Goal: Information Seeking & Learning: Learn about a topic

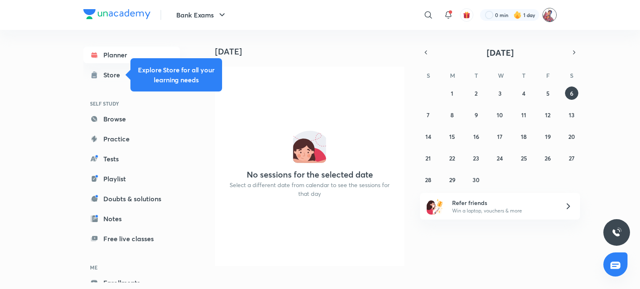
click at [546, 15] on img at bounding box center [549, 15] width 14 height 14
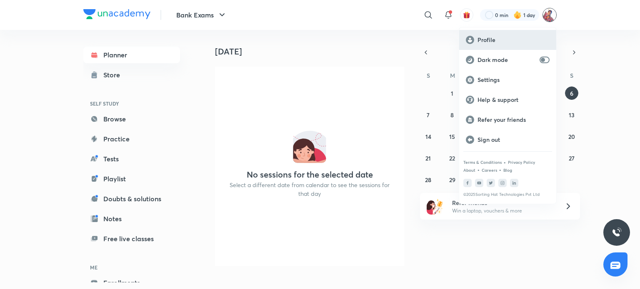
click at [491, 38] on p "Profile" at bounding box center [513, 39] width 72 height 7
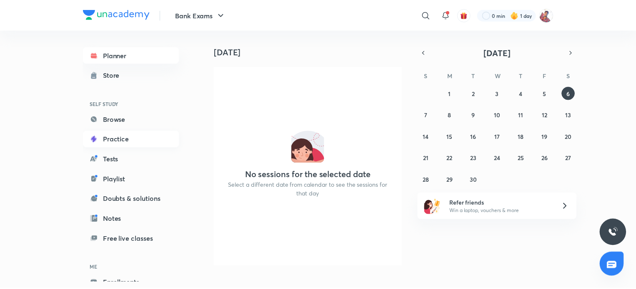
scroll to position [45, 0]
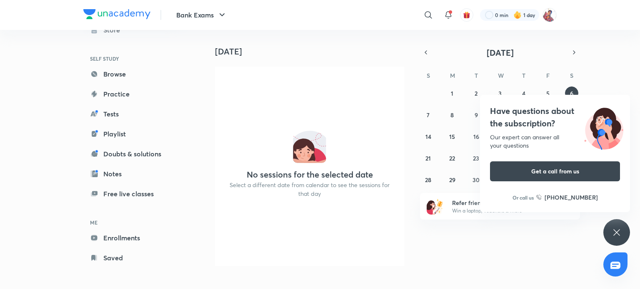
click at [615, 237] on icon at bounding box center [616, 233] width 10 height 10
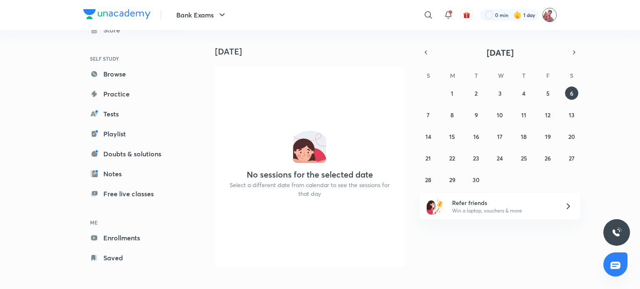
click at [547, 20] on img at bounding box center [549, 15] width 14 height 14
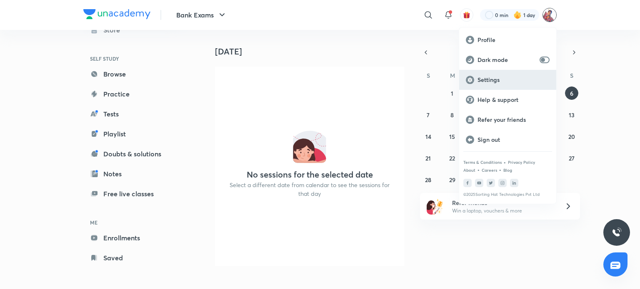
click at [504, 83] on p "Settings" at bounding box center [513, 79] width 72 height 7
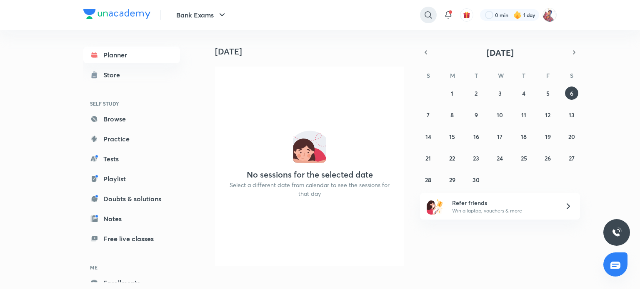
click at [427, 15] on icon at bounding box center [428, 15] width 10 height 10
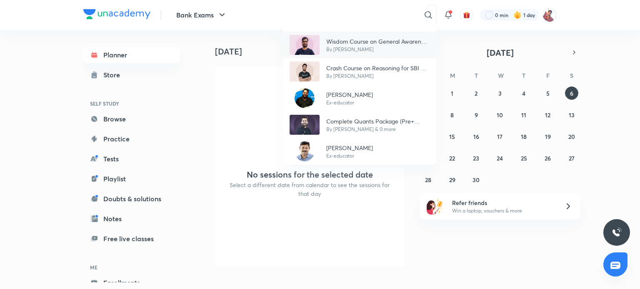
click at [356, 54] on div "Wisdom Course on General Awareness for SBI, IBPS RRB & RBI - Part I By Kapil Ka…" at bounding box center [359, 45] width 153 height 27
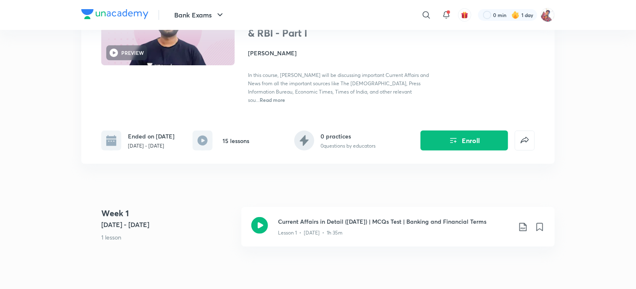
scroll to position [93, 0]
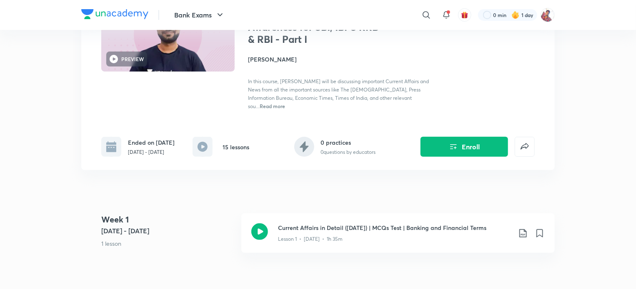
click at [265, 58] on h4 "[PERSON_NAME]" at bounding box center [341, 59] width 187 height 9
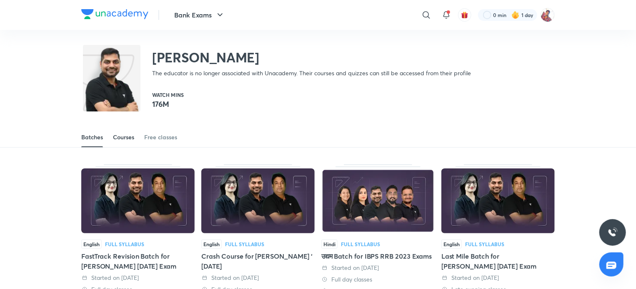
click at [128, 138] on div "Courses" at bounding box center [123, 137] width 21 height 8
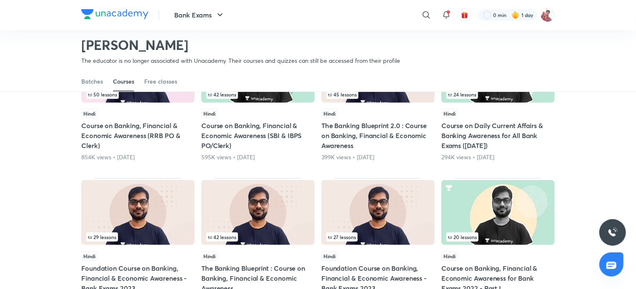
scroll to position [132, 0]
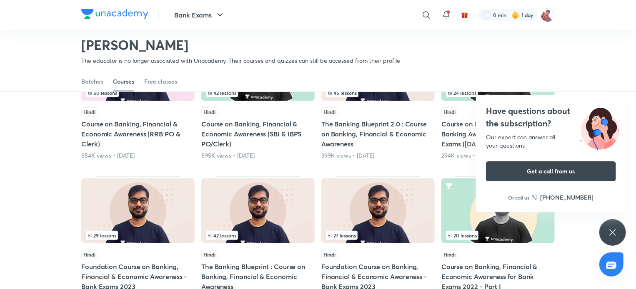
click at [616, 235] on icon at bounding box center [612, 233] width 10 height 10
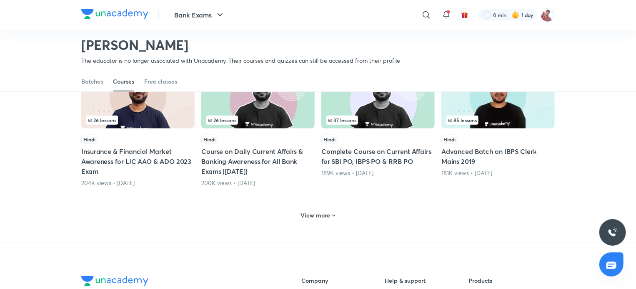
scroll to position [391, 0]
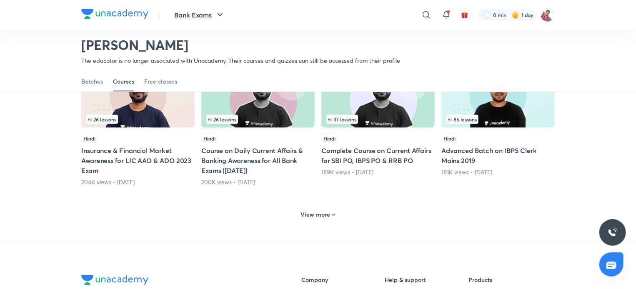
click at [127, 152] on h5 "Insurance & Financial Market Awareness for LIC AAO & ADO 2023 Exam" at bounding box center [137, 161] width 113 height 30
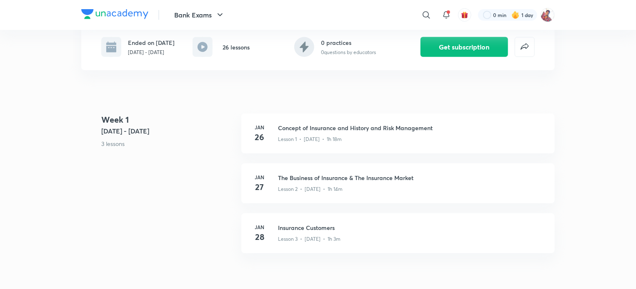
scroll to position [147, 0]
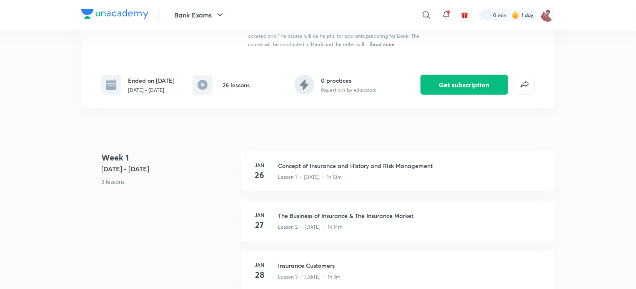
click at [85, 73] on div "Bank Live Value Batch Plus Syllabus Financial Awareness PREVIEW Hindi Insurance…" at bounding box center [317, 4] width 473 height 209
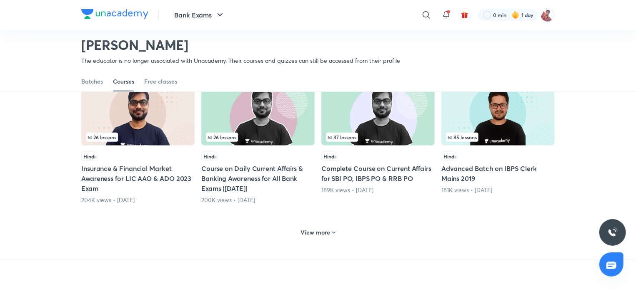
scroll to position [374, 0]
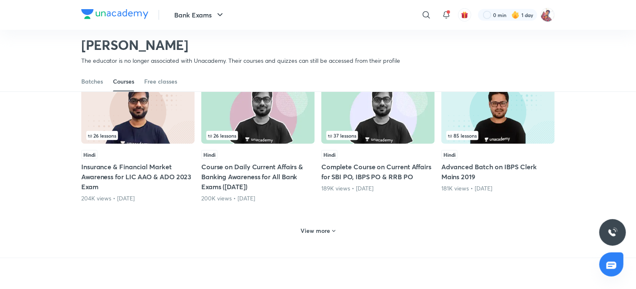
click at [322, 234] on h6 "View more" at bounding box center [316, 231] width 30 height 8
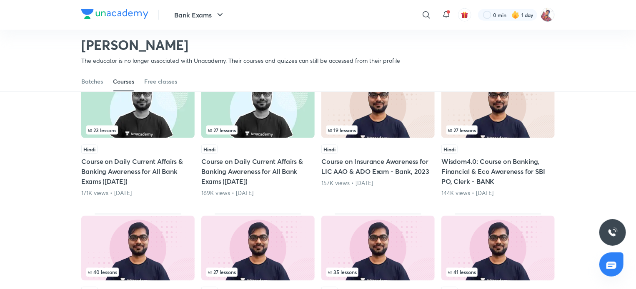
scroll to position [523, 0]
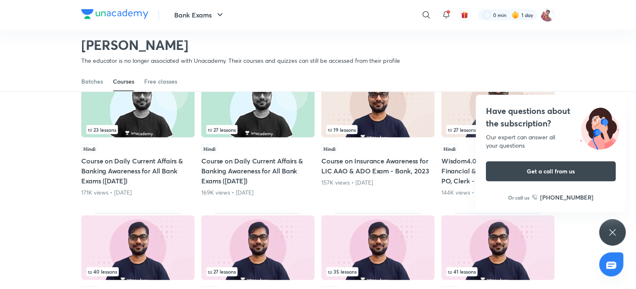
click at [615, 239] on div "Have questions about the subscription? Our expert can answer all your questions…" at bounding box center [612, 232] width 27 height 27
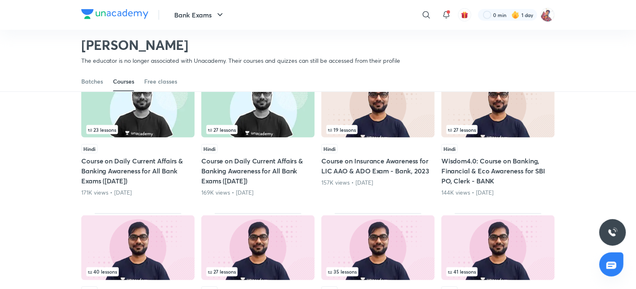
click at [389, 162] on h5 "Course on Insurance Awareness for LIC AAO & ADO Exam - Bank, 2023" at bounding box center [377, 166] width 113 height 20
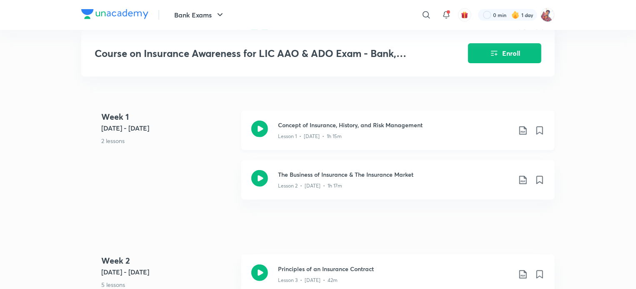
scroll to position [286, 0]
click at [523, 130] on icon at bounding box center [523, 130] width 10 height 10
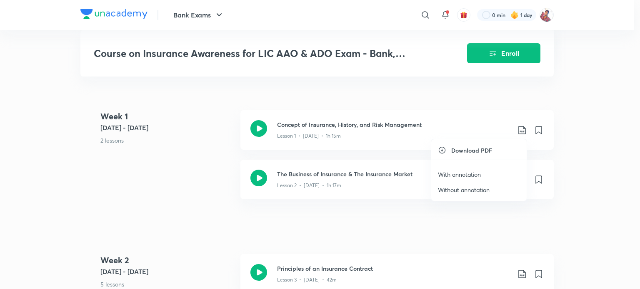
click at [467, 174] on p "With annotation" at bounding box center [459, 174] width 43 height 9
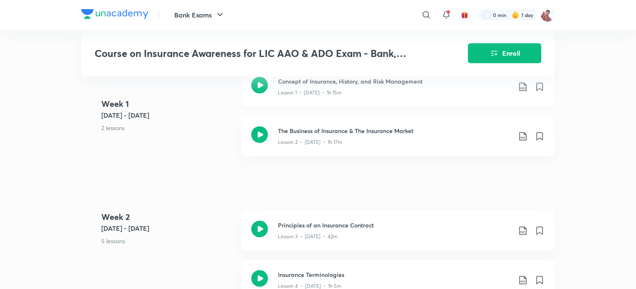
scroll to position [331, 0]
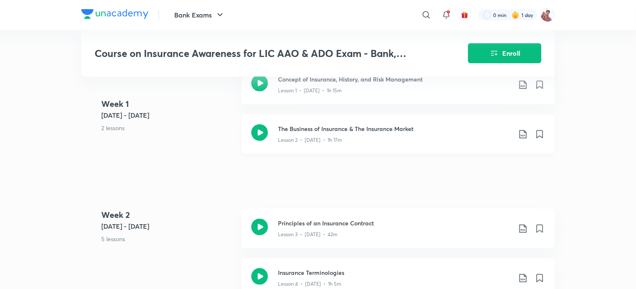
click at [521, 134] on icon at bounding box center [523, 135] width 10 height 10
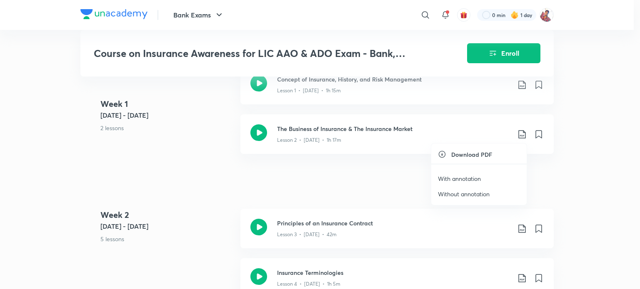
click at [461, 179] on p "With annotation" at bounding box center [459, 178] width 43 height 9
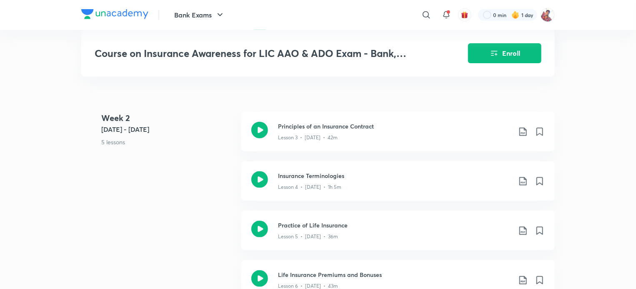
scroll to position [433, 0]
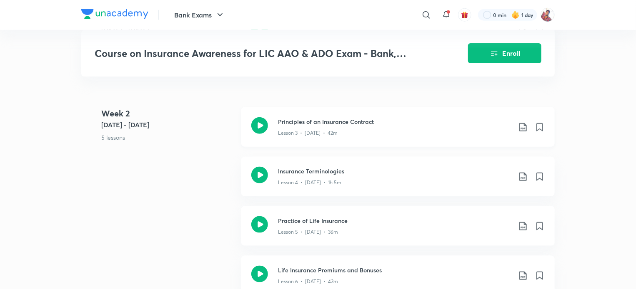
click at [521, 128] on icon at bounding box center [522, 127] width 7 height 8
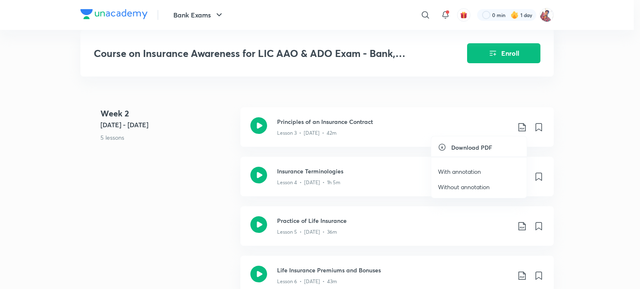
click at [450, 171] on p "With annotation" at bounding box center [459, 171] width 43 height 9
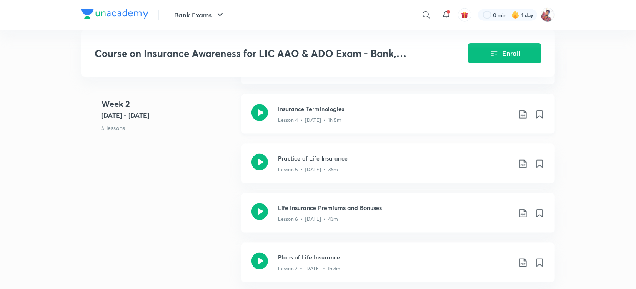
scroll to position [496, 0]
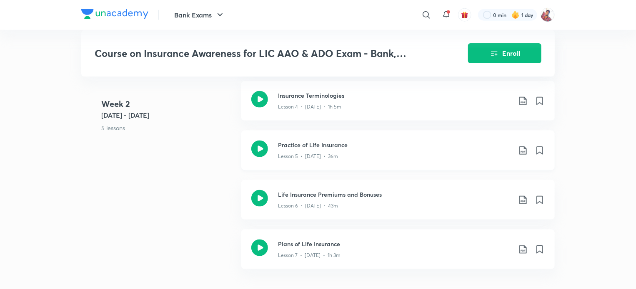
scroll to position [512, 0]
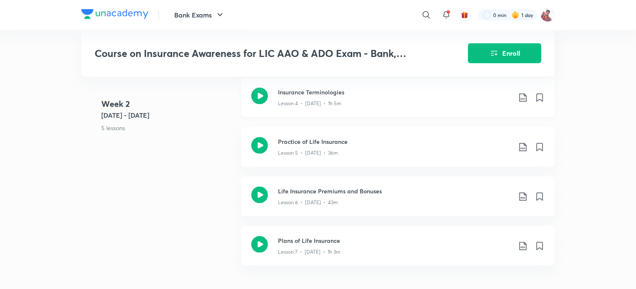
click at [525, 97] on icon at bounding box center [523, 98] width 10 height 10
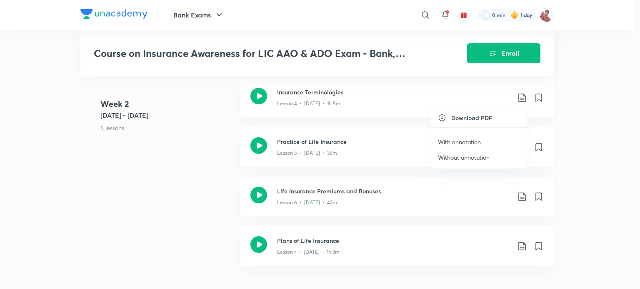
click at [459, 143] on p "With annotation" at bounding box center [459, 142] width 43 height 9
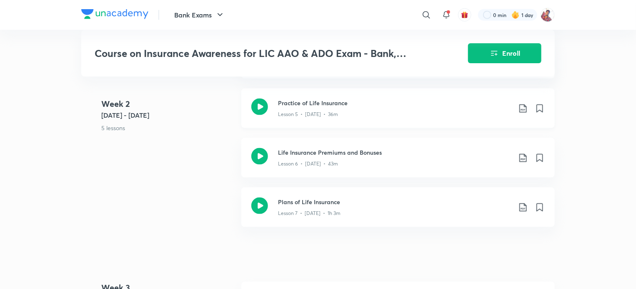
scroll to position [554, 0]
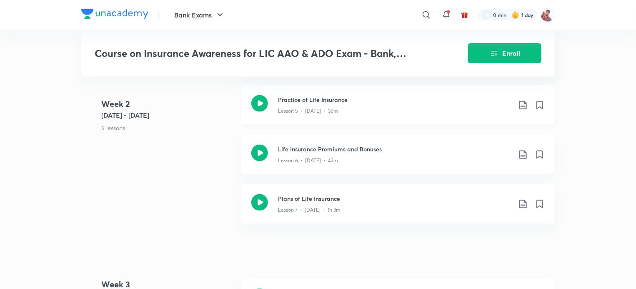
click at [523, 105] on icon at bounding box center [523, 105] width 10 height 10
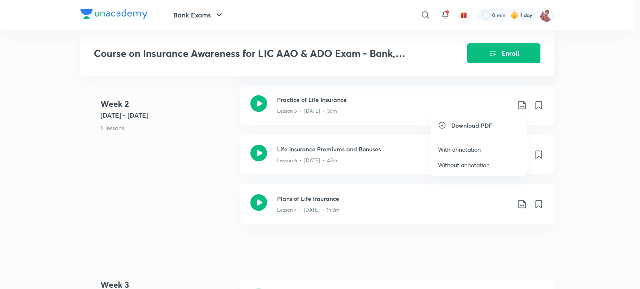
click at [463, 151] on p "With annotation" at bounding box center [459, 149] width 43 height 9
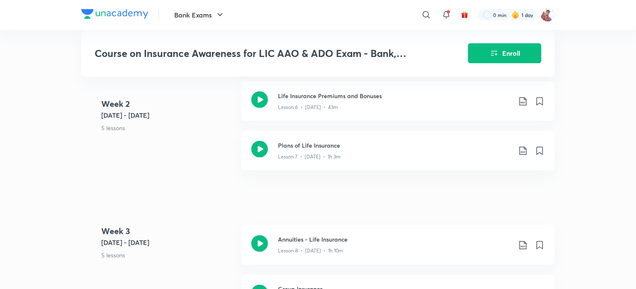
scroll to position [609, 0]
click at [524, 98] on icon at bounding box center [522, 100] width 7 height 8
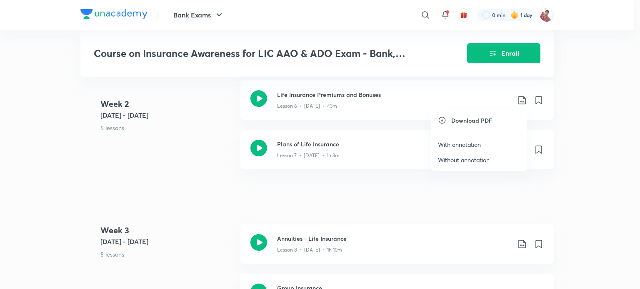
click at [460, 144] on p "With annotation" at bounding box center [459, 144] width 43 height 9
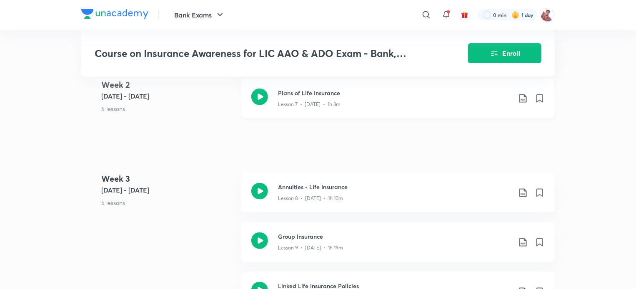
scroll to position [662, 0]
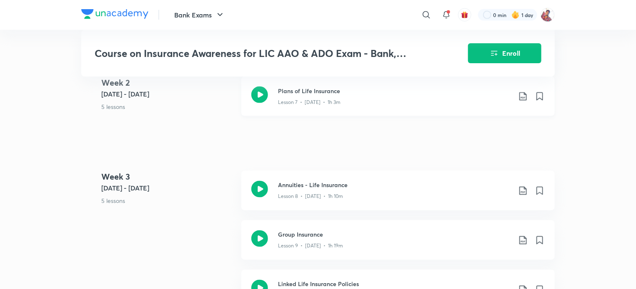
click at [523, 96] on icon at bounding box center [523, 97] width 10 height 10
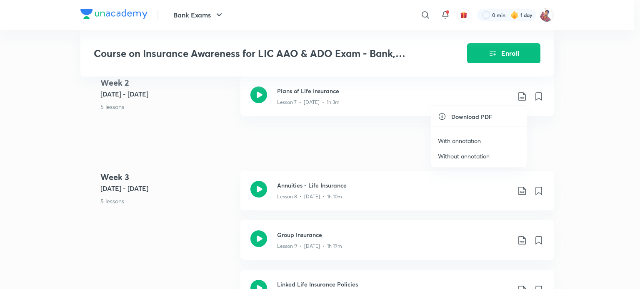
click at [467, 140] on p "With annotation" at bounding box center [459, 141] width 43 height 9
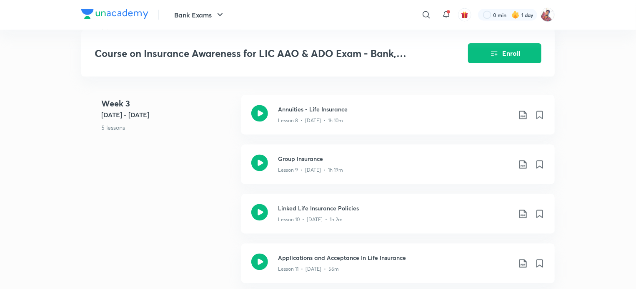
scroll to position [747, 0]
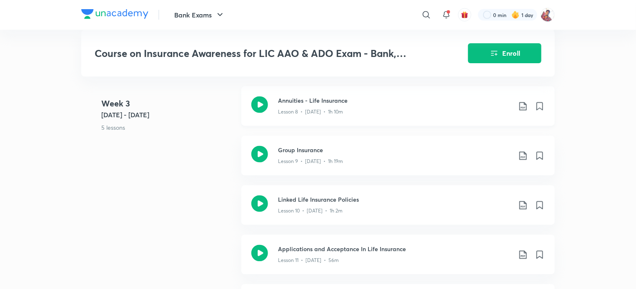
click at [523, 105] on icon at bounding box center [523, 107] width 10 height 10
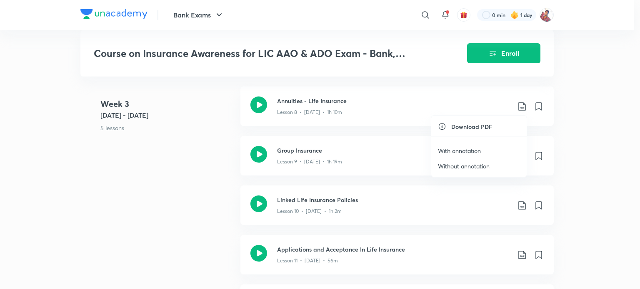
click at [461, 151] on p "With annotation" at bounding box center [459, 151] width 43 height 9
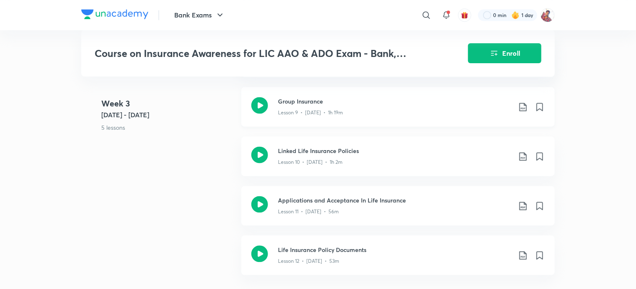
scroll to position [797, 0]
click at [525, 106] on icon at bounding box center [523, 106] width 10 height 10
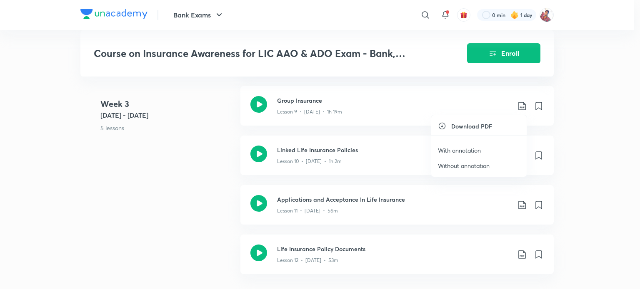
click at [468, 150] on p "With annotation" at bounding box center [459, 150] width 43 height 9
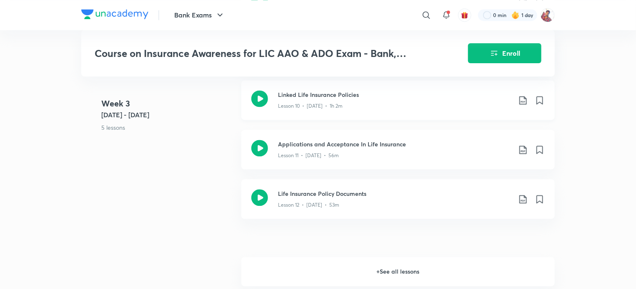
scroll to position [853, 0]
click at [523, 99] on icon at bounding box center [522, 99] width 7 height 8
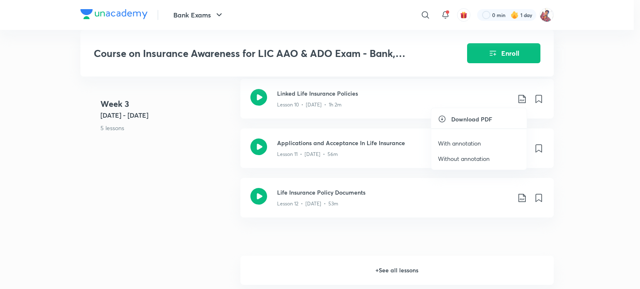
click at [470, 145] on p "With annotation" at bounding box center [459, 143] width 43 height 9
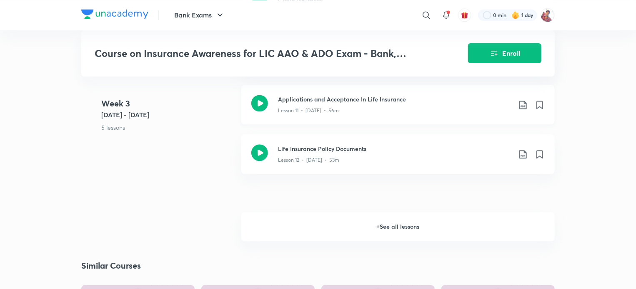
scroll to position [898, 0]
click at [522, 105] on icon at bounding box center [522, 104] width 7 height 8
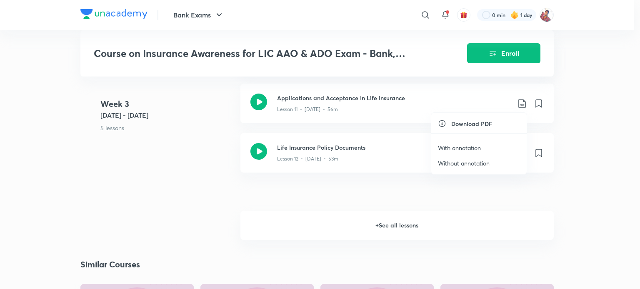
click at [461, 147] on p "With annotation" at bounding box center [459, 148] width 43 height 9
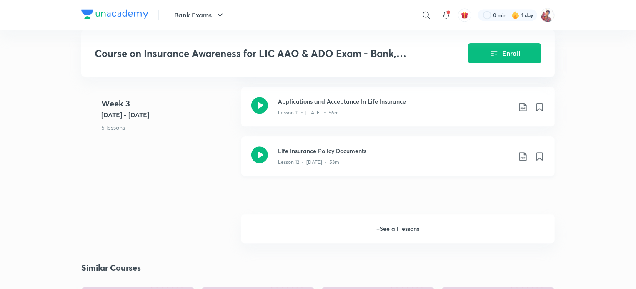
scroll to position [895, 0]
click at [525, 159] on icon at bounding box center [523, 157] width 10 height 10
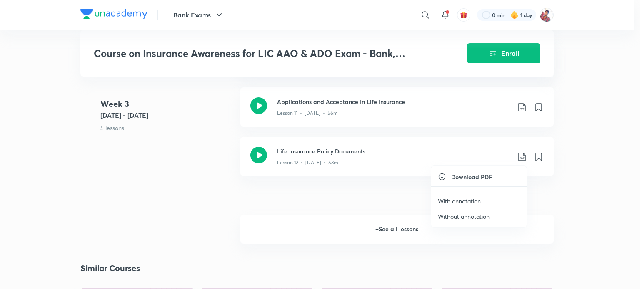
click at [610, 207] on div at bounding box center [320, 144] width 640 height 289
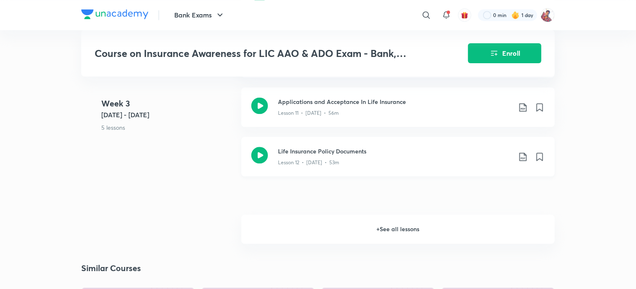
click at [522, 158] on icon at bounding box center [523, 157] width 10 height 10
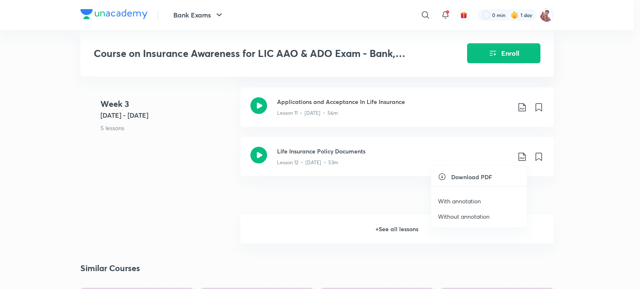
click at [468, 202] on p "With annotation" at bounding box center [459, 201] width 43 height 9
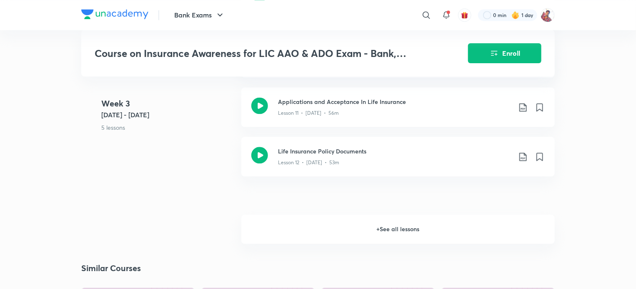
click at [386, 226] on h6 "+ See all lessons" at bounding box center [397, 229] width 313 height 29
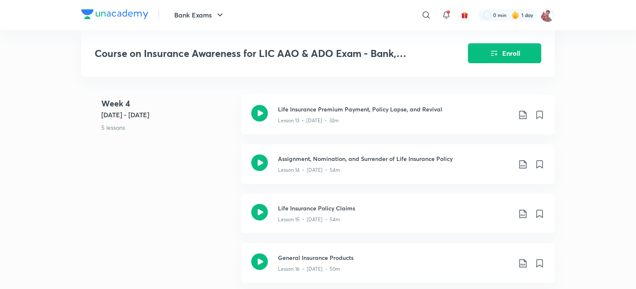
scroll to position [1032, 0]
click at [523, 115] on icon at bounding box center [523, 114] width 10 height 10
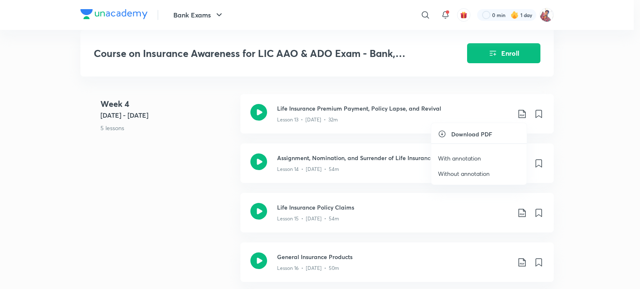
click at [461, 158] on p "With annotation" at bounding box center [459, 158] width 43 height 9
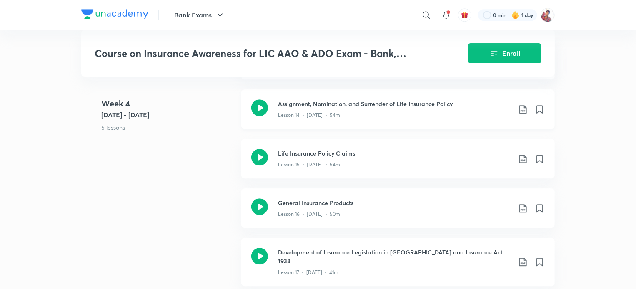
scroll to position [1087, 0]
click at [523, 110] on icon at bounding box center [522, 109] width 7 height 8
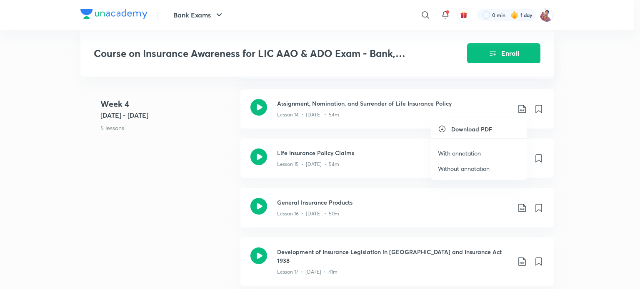
click at [457, 152] on p "With annotation" at bounding box center [459, 153] width 43 height 9
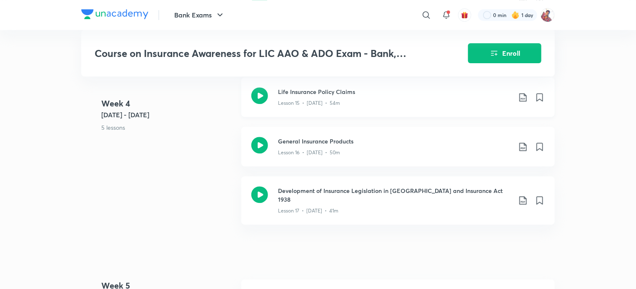
scroll to position [1147, 0]
click at [525, 96] on icon at bounding box center [523, 98] width 10 height 10
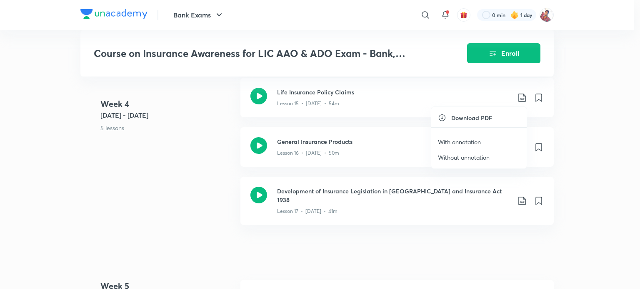
click at [470, 141] on p "With annotation" at bounding box center [459, 142] width 43 height 9
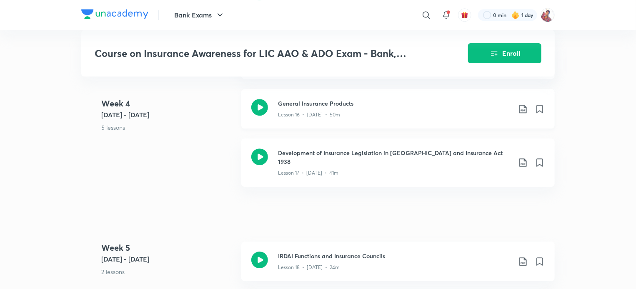
scroll to position [1188, 0]
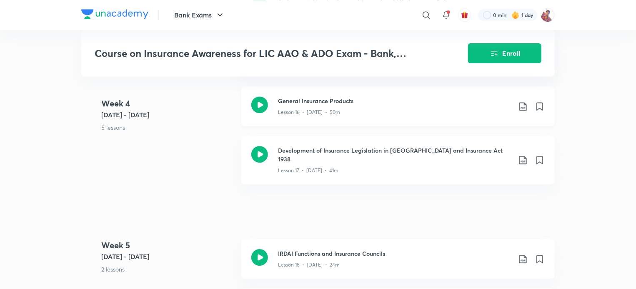
click at [524, 106] on icon at bounding box center [523, 107] width 10 height 10
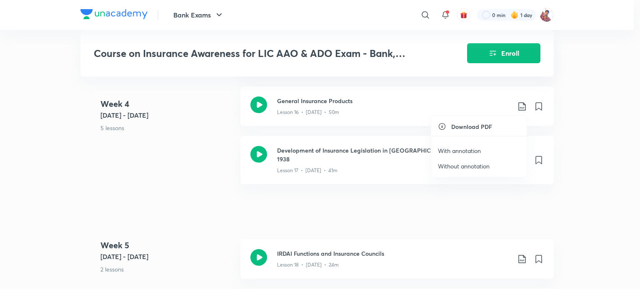
click at [591, 138] on div at bounding box center [320, 144] width 640 height 289
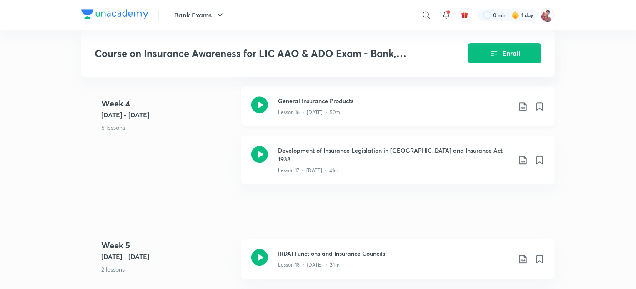
click at [521, 106] on icon at bounding box center [523, 107] width 10 height 10
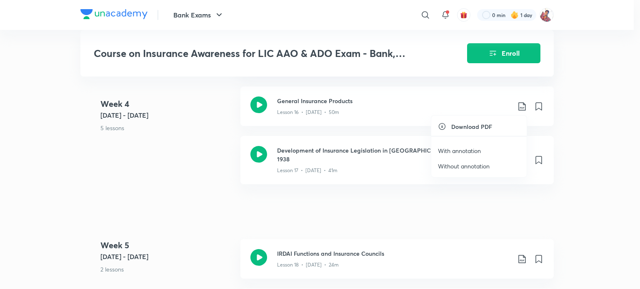
click at [455, 152] on p "With annotation" at bounding box center [459, 151] width 43 height 9
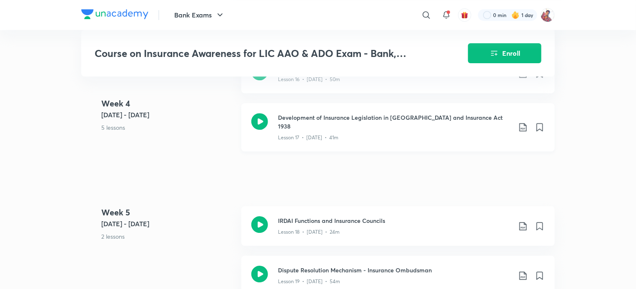
scroll to position [1227, 0]
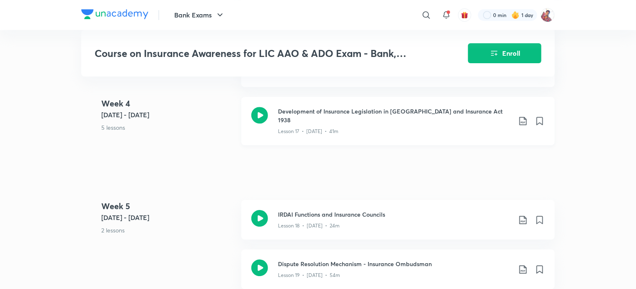
click at [524, 118] on icon at bounding box center [522, 121] width 7 height 8
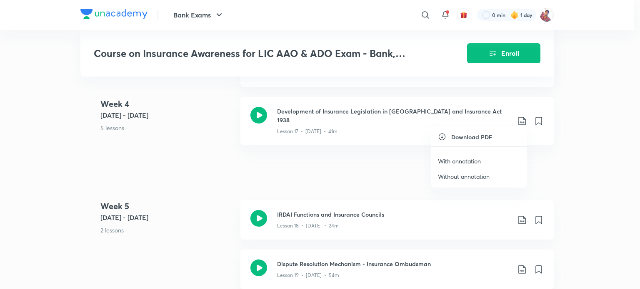
click at [466, 162] on p "With annotation" at bounding box center [459, 161] width 43 height 9
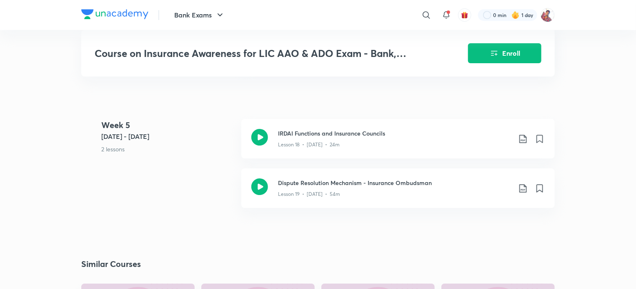
scroll to position [1309, 0]
click at [523, 134] on icon at bounding box center [523, 139] width 10 height 10
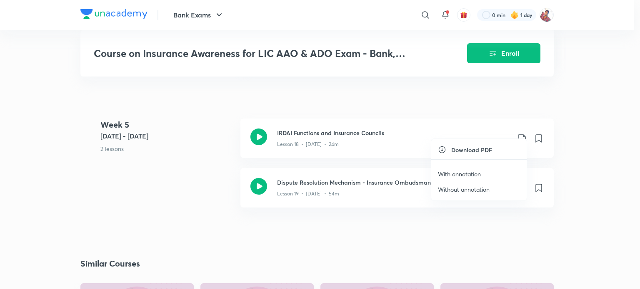
click at [467, 174] on p "With annotation" at bounding box center [459, 174] width 43 height 9
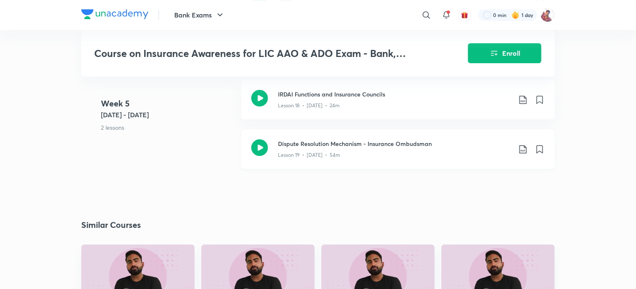
scroll to position [1349, 0]
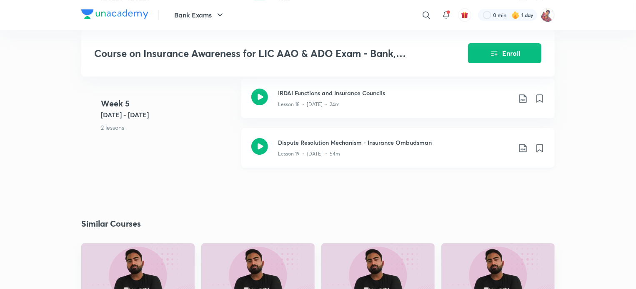
click at [525, 143] on icon at bounding box center [523, 148] width 10 height 10
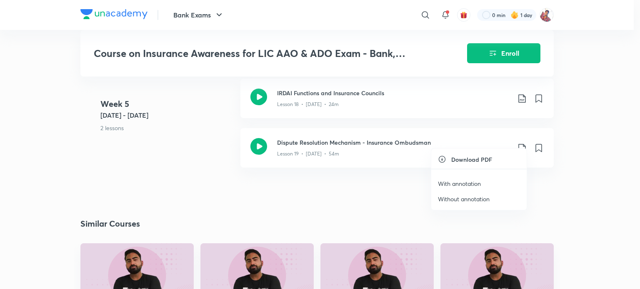
click at [464, 185] on p "With annotation" at bounding box center [459, 183] width 43 height 9
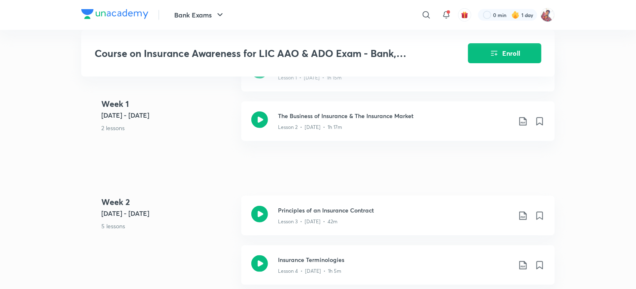
scroll to position [251, 0]
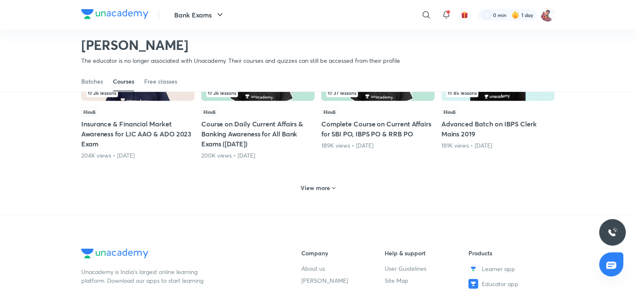
scroll to position [421, 0]
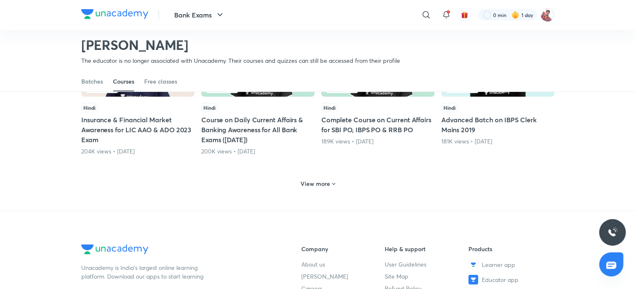
click at [314, 184] on h6 "View more" at bounding box center [316, 184] width 30 height 8
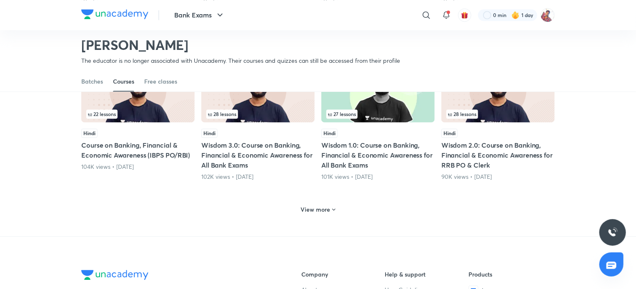
scroll to position [815, 0]
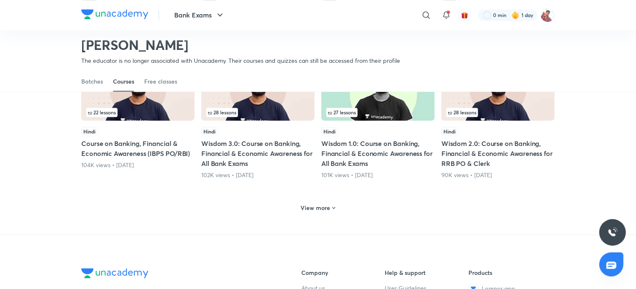
click at [325, 210] on div "View more" at bounding box center [317, 207] width 41 height 13
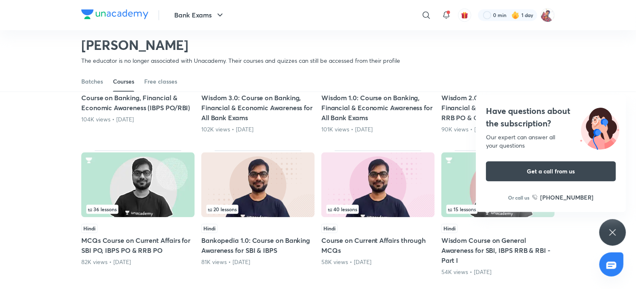
scroll to position [868, 0]
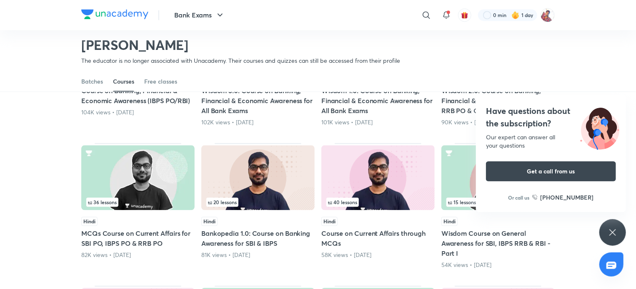
click at [613, 228] on icon at bounding box center [612, 233] width 10 height 10
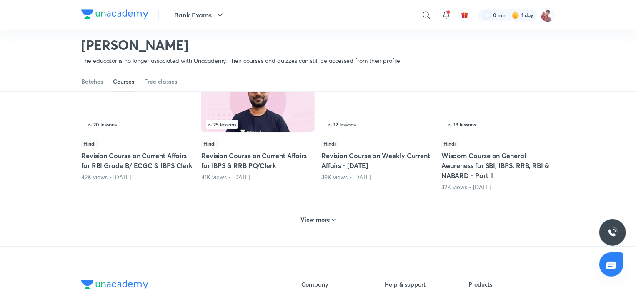
scroll to position [1223, 0]
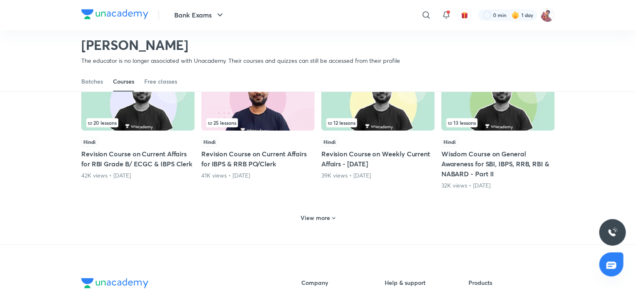
click at [322, 215] on h6 "View more" at bounding box center [316, 218] width 30 height 8
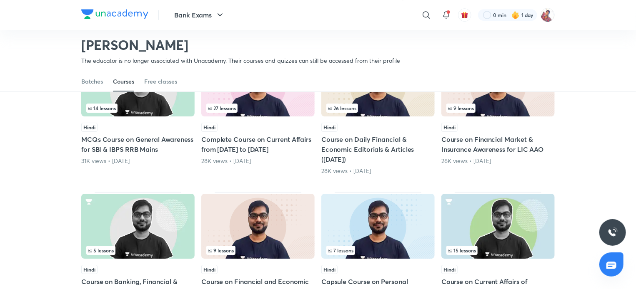
scroll to position [1380, 0]
click at [511, 139] on h5 "Course on Financial Market & Insurance Awareness for LIC AAO" at bounding box center [497, 145] width 113 height 20
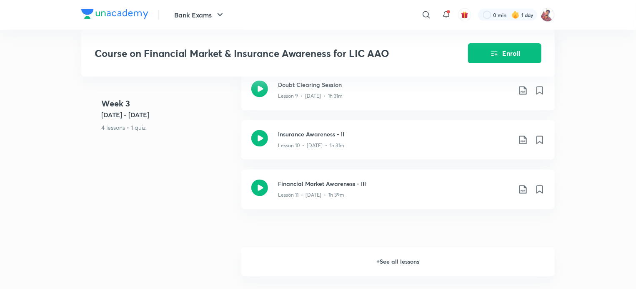
scroll to position [715, 0]
click at [389, 264] on h6 "+ See all lessons" at bounding box center [397, 261] width 313 height 29
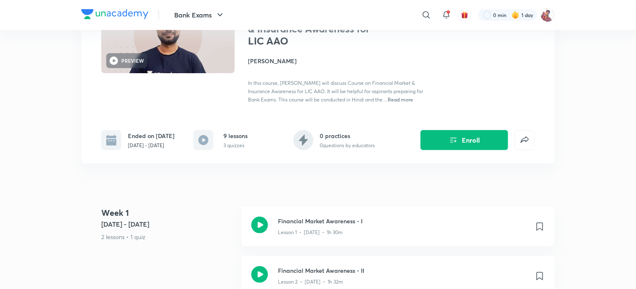
scroll to position [90, 0]
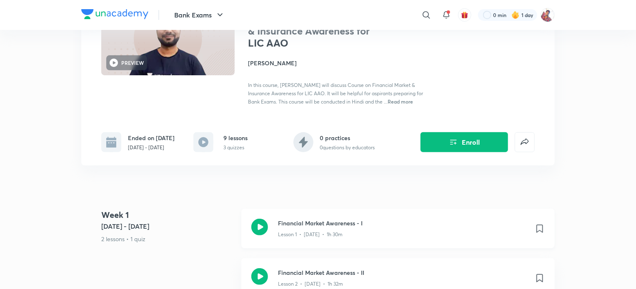
click at [315, 226] on h3 "Financial Market Awareness - I" at bounding box center [403, 223] width 250 height 9
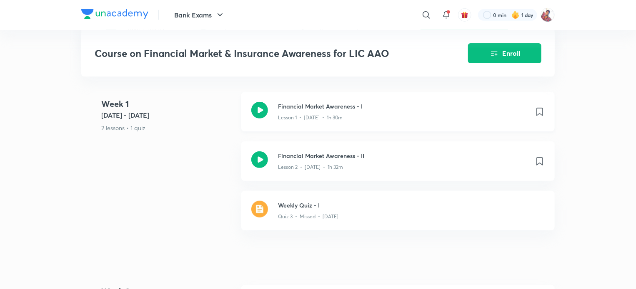
scroll to position [208, 0]
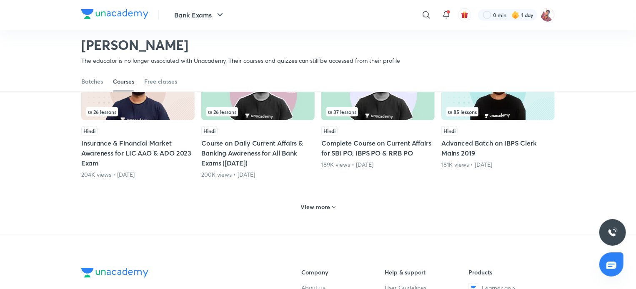
scroll to position [395, 0]
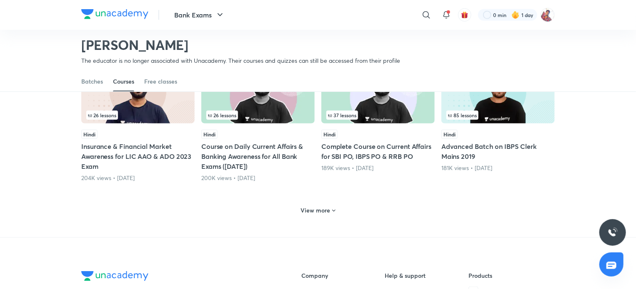
click at [329, 209] on h6 "View more" at bounding box center [316, 211] width 30 height 8
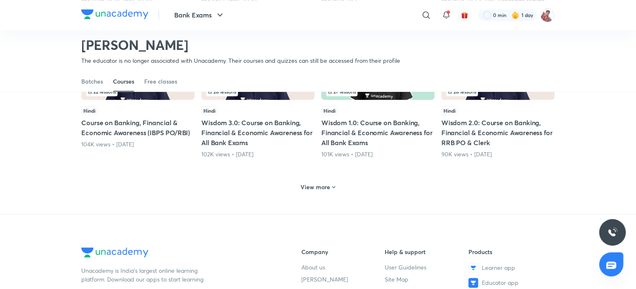
scroll to position [838, 0]
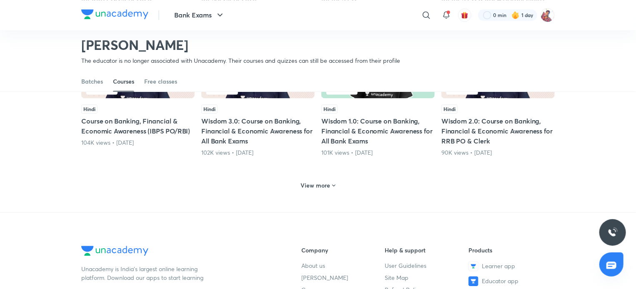
click at [321, 184] on h6 "View more" at bounding box center [316, 186] width 30 height 8
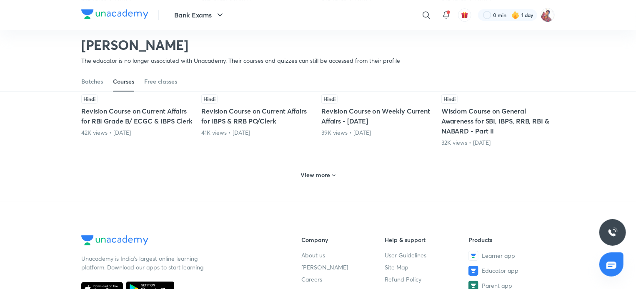
scroll to position [1265, 0]
click at [324, 174] on h6 "View more" at bounding box center [316, 176] width 30 height 8
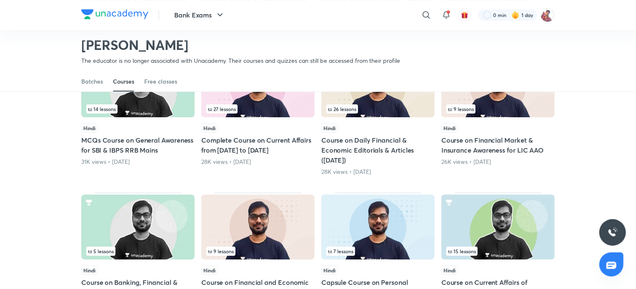
scroll to position [1378, 0]
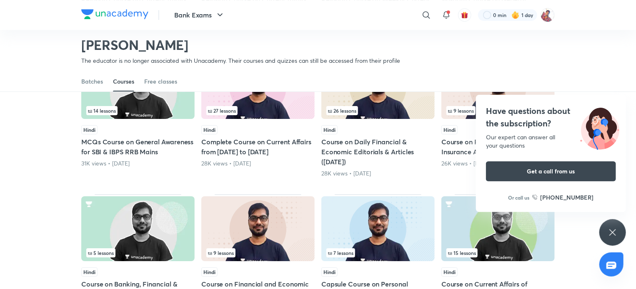
click at [616, 238] on div "Have questions about the subscription? Our expert can answer all your questions…" at bounding box center [612, 232] width 27 height 27
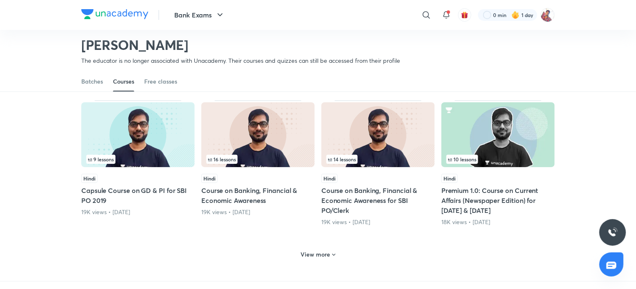
scroll to position [1636, 0]
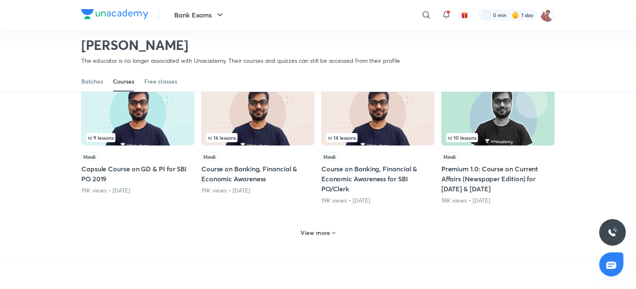
click at [316, 230] on h6 "View more" at bounding box center [316, 233] width 30 height 8
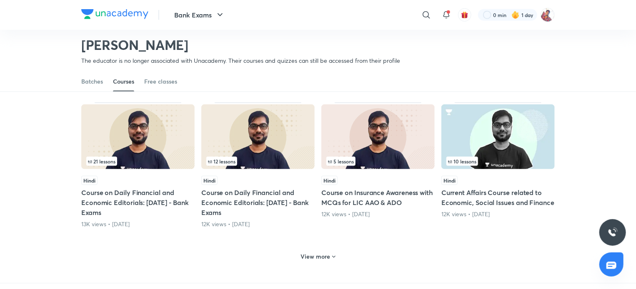
scroll to position [2040, 0]
click at [371, 189] on h5 "Course on Insurance Awareness with MCQs for LIC AAO & ADO" at bounding box center [377, 197] width 113 height 20
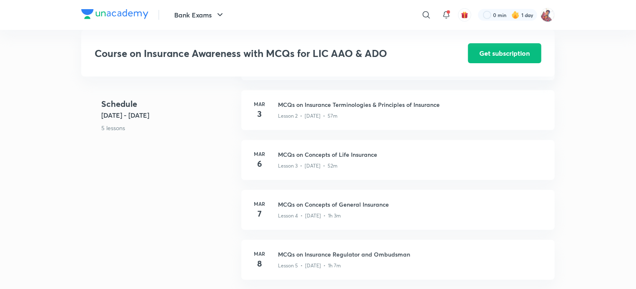
scroll to position [254, 0]
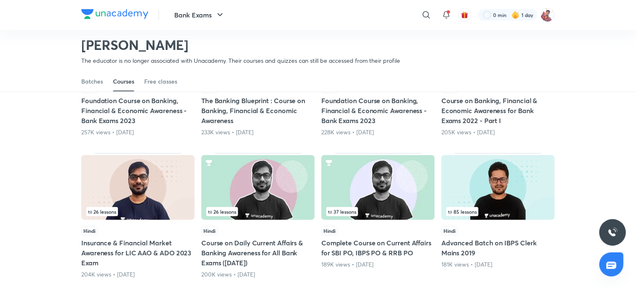
scroll to position [299, 0]
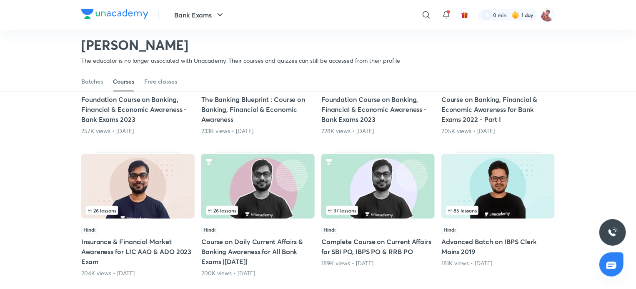
click at [142, 253] on h5 "Insurance & Financial Market Awareness for LIC AAO & ADO 2023 Exam" at bounding box center [137, 252] width 113 height 30
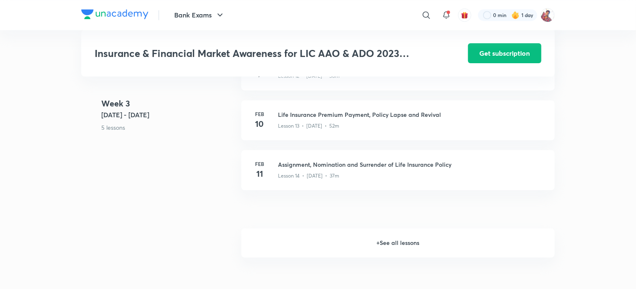
scroll to position [896, 0]
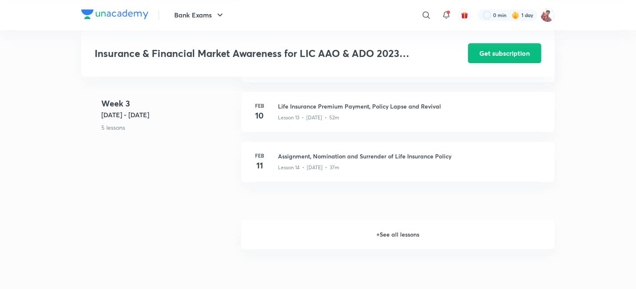
click at [388, 239] on h6 "+ See all lessons" at bounding box center [397, 234] width 313 height 29
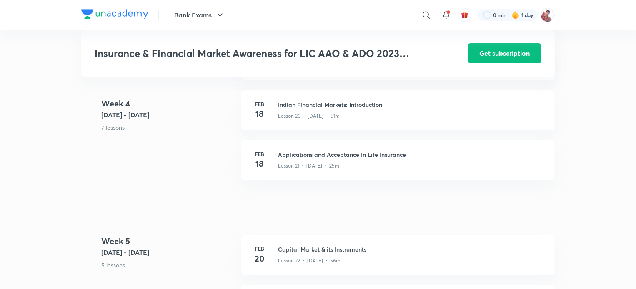
scroll to position [1297, 0]
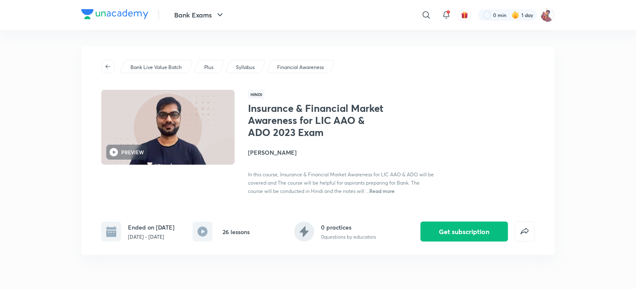
scroll to position [162, 0]
